Goal: Find specific page/section

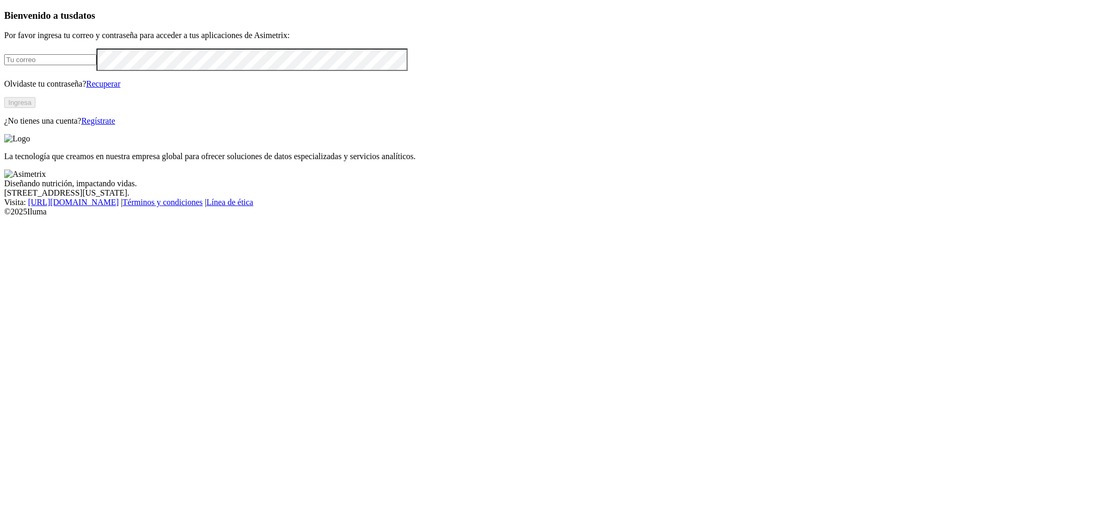
type input "sebastian.ramirez@vantu.com.co"
click at [35, 108] on button "Ingresa" at bounding box center [19, 102] width 31 height 11
